Goal: Find specific page/section: Find specific page/section

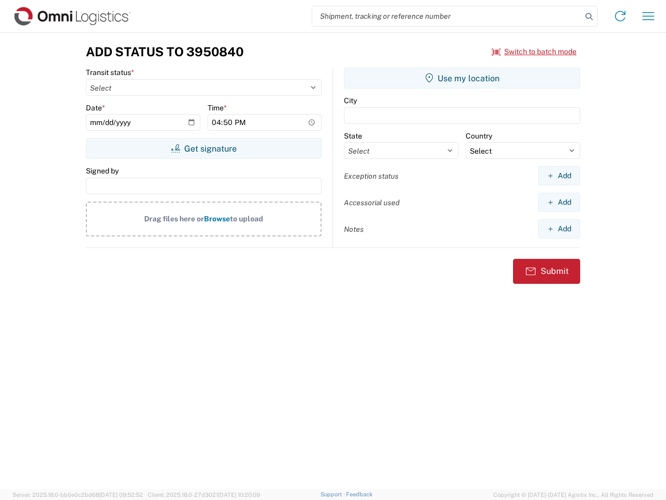
click at [447, 16] on input "search" at bounding box center [447, 16] width 270 height 20
click at [589, 17] on icon at bounding box center [589, 16] width 15 height 15
click at [621, 16] on icon at bounding box center [620, 16] width 17 height 17
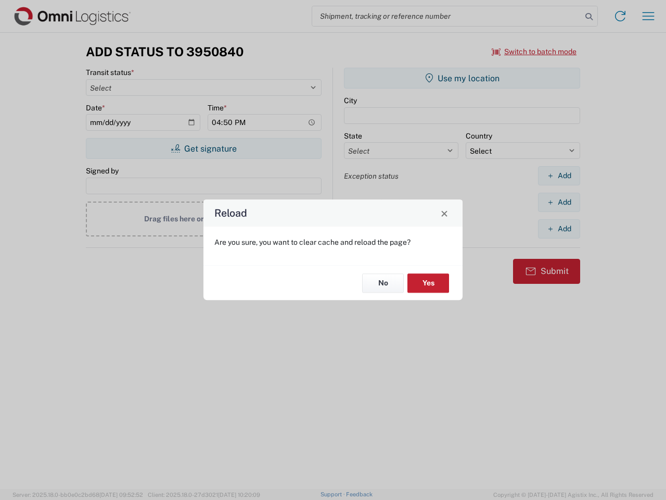
click at [649, 16] on div "Reload Are you sure, you want to clear cache and reload the page? No Yes" at bounding box center [333, 250] width 666 height 500
click at [535, 52] on div "Reload Are you sure, you want to clear cache and reload the page? No Yes" at bounding box center [333, 250] width 666 height 500
click at [204, 148] on div "Reload Are you sure, you want to clear cache and reload the page? No Yes" at bounding box center [333, 250] width 666 height 500
click at [462, 78] on div "Reload Are you sure, you want to clear cache and reload the page? No Yes" at bounding box center [333, 250] width 666 height 500
click at [559, 175] on div "Reload Are you sure, you want to clear cache and reload the page? No Yes" at bounding box center [333, 250] width 666 height 500
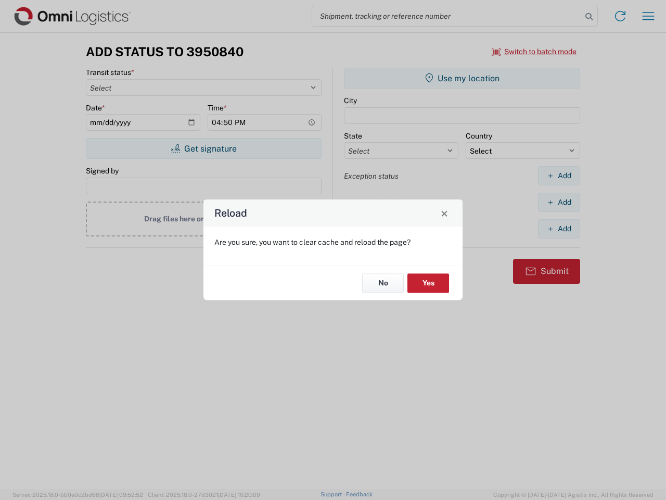
click at [559, 202] on div "Reload Are you sure, you want to clear cache and reload the page? No Yes" at bounding box center [333, 250] width 666 height 500
click at [559, 229] on div "Reload Are you sure, you want to clear cache and reload the page? No Yes" at bounding box center [333, 250] width 666 height 500
